Goal: Information Seeking & Learning: Learn about a topic

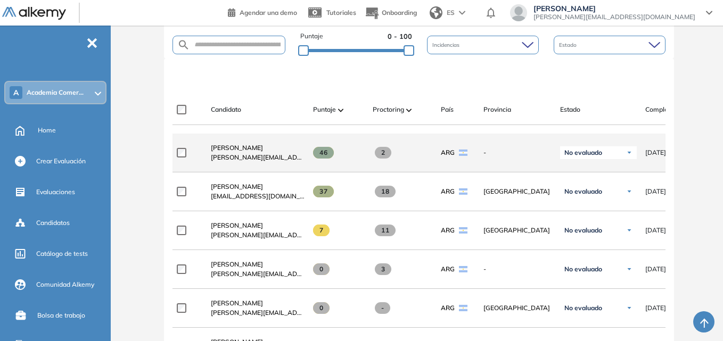
scroll to position [266, 0]
click at [232, 152] on span "[PERSON_NAME]" at bounding box center [237, 148] width 52 height 8
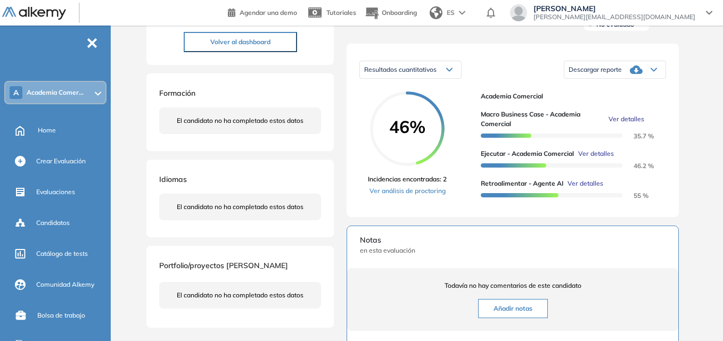
scroll to position [160, 0]
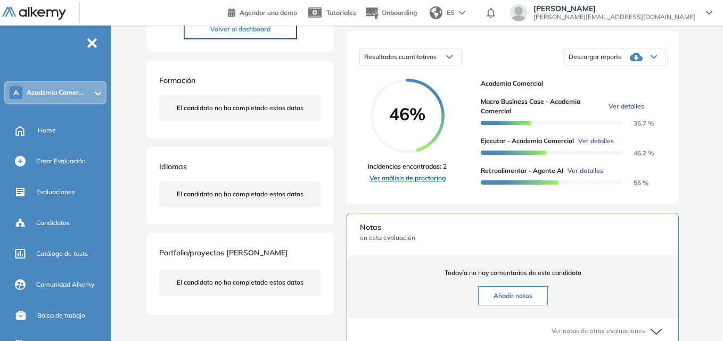
click at [412, 183] on link "Ver análisis de proctoring" at bounding box center [407, 179] width 79 height 10
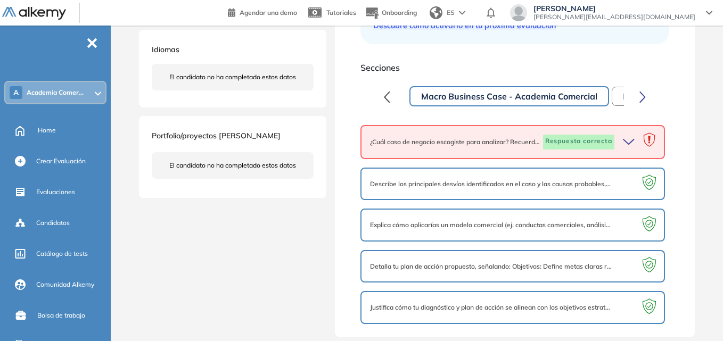
scroll to position [297, 0]
click at [477, 225] on span "Explica cómo aplicarías un modelo comercial (ej. conductas comerciales, análisi…" at bounding box center [491, 225] width 242 height 10
click at [448, 253] on div "Detalla tu plan de acción propuesto, señalando: Objetivos: Define metas claras …" at bounding box center [512, 266] width 305 height 33
click at [443, 305] on span "Justifica cómo tu diagnóstico y plan de acción se alinean con los objetivos est…" at bounding box center [491, 308] width 242 height 10
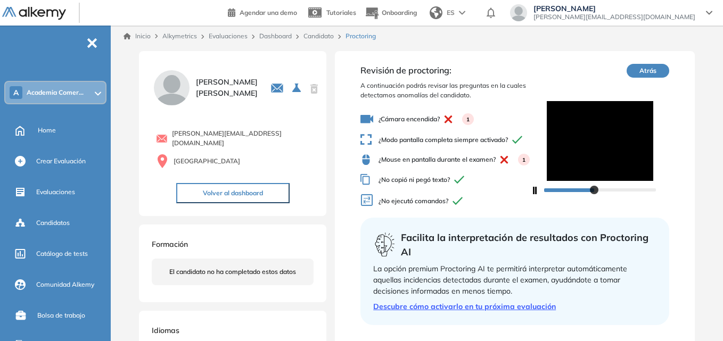
scroll to position [160, 0]
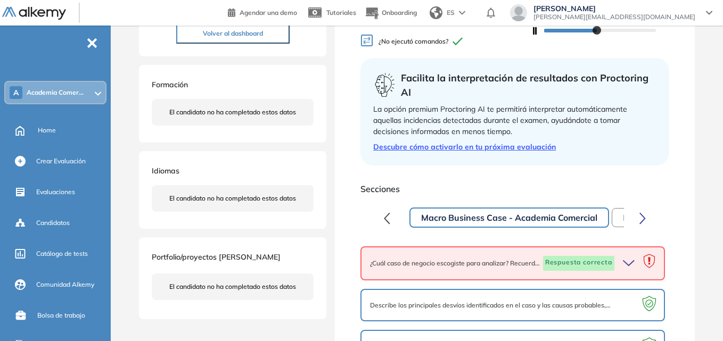
click at [544, 228] on button "Macro Business Case - Academia Comercial" at bounding box center [509, 218] width 200 height 20
click at [506, 228] on button "Macro Business Case - Academia Comercial" at bounding box center [509, 218] width 200 height 20
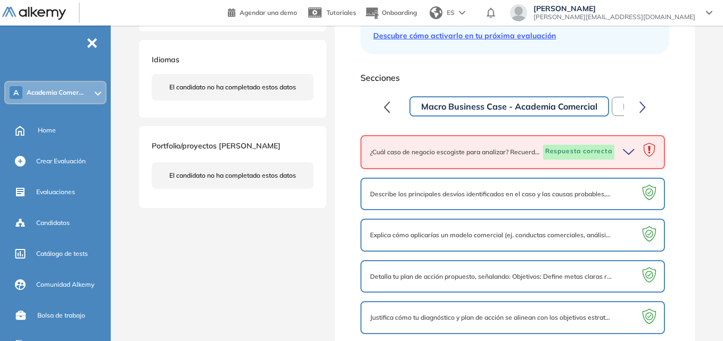
scroll to position [297, 0]
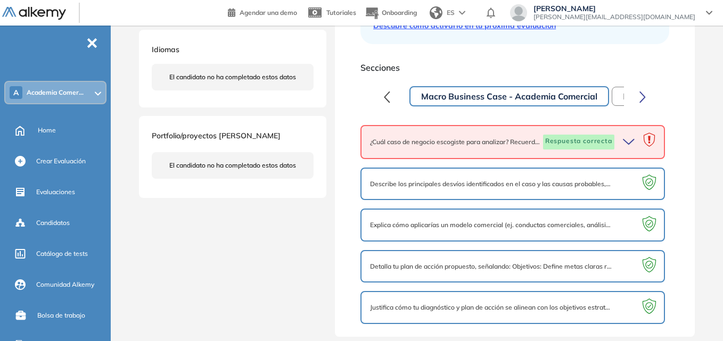
click at [630, 143] on icon "button" at bounding box center [629, 142] width 11 height 5
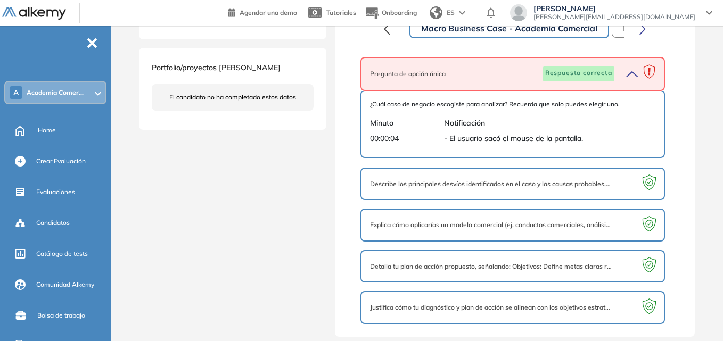
scroll to position [365, 0]
click at [601, 183] on span "Describe los principales desvíos identificados en el caso y las causas probable…" at bounding box center [491, 184] width 242 height 10
click at [501, 184] on span "Describe los principales desvíos identificados en el caso y las causas probable…" at bounding box center [491, 184] width 242 height 10
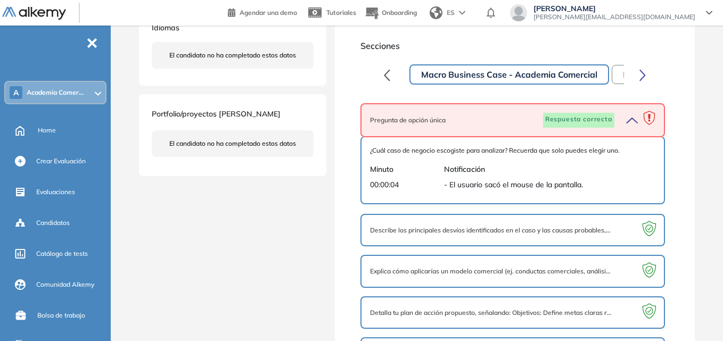
scroll to position [312, 0]
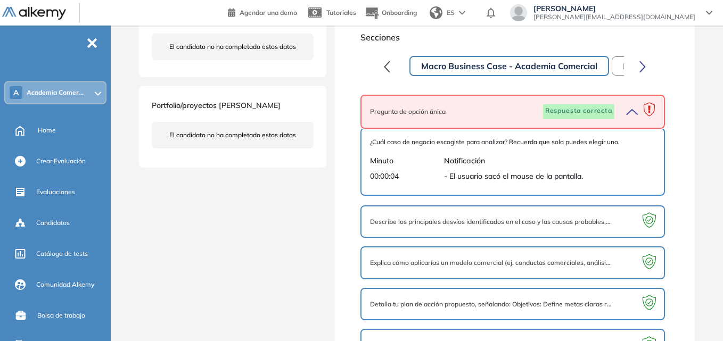
click at [507, 76] on button "Macro Business Case - Academia Comercial" at bounding box center [509, 66] width 200 height 20
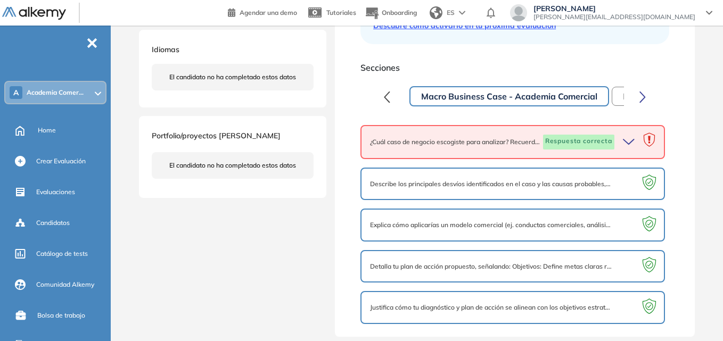
click at [510, 91] on button "Macro Business Case - Academia Comercial" at bounding box center [509, 96] width 200 height 20
click at [641, 92] on icon "button" at bounding box center [643, 97] width 5 height 10
click at [625, 92] on div "Macro Business Case - Academia Comercial Ejecutar - Academia Comercial Retroali…" at bounding box center [515, 96] width 276 height 23
click at [601, 93] on button "Ejecutar - Academia Comercial" at bounding box center [575, 96] width 146 height 19
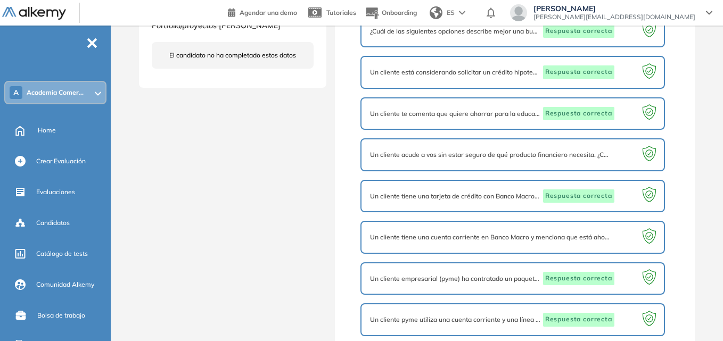
scroll to position [211, 0]
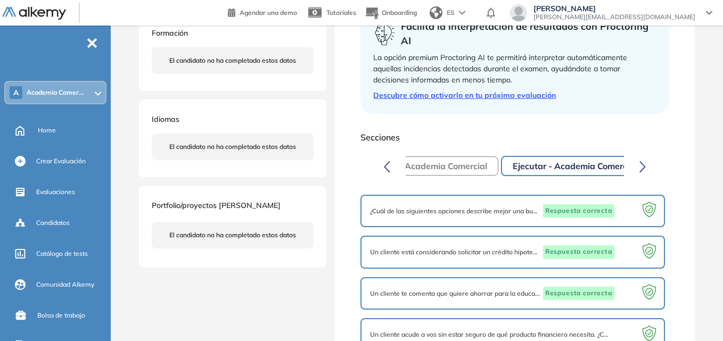
click at [468, 176] on button "Macro Business Case - Academia Comercial" at bounding box center [399, 166] width 199 height 19
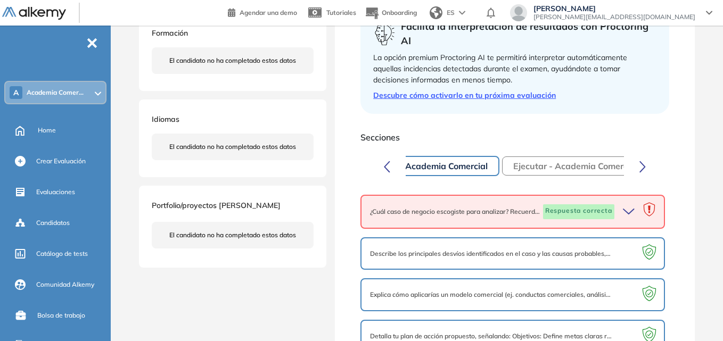
click at [382, 177] on button "button" at bounding box center [387, 165] width 20 height 21
